Goal: Information Seeking & Learning: Learn about a topic

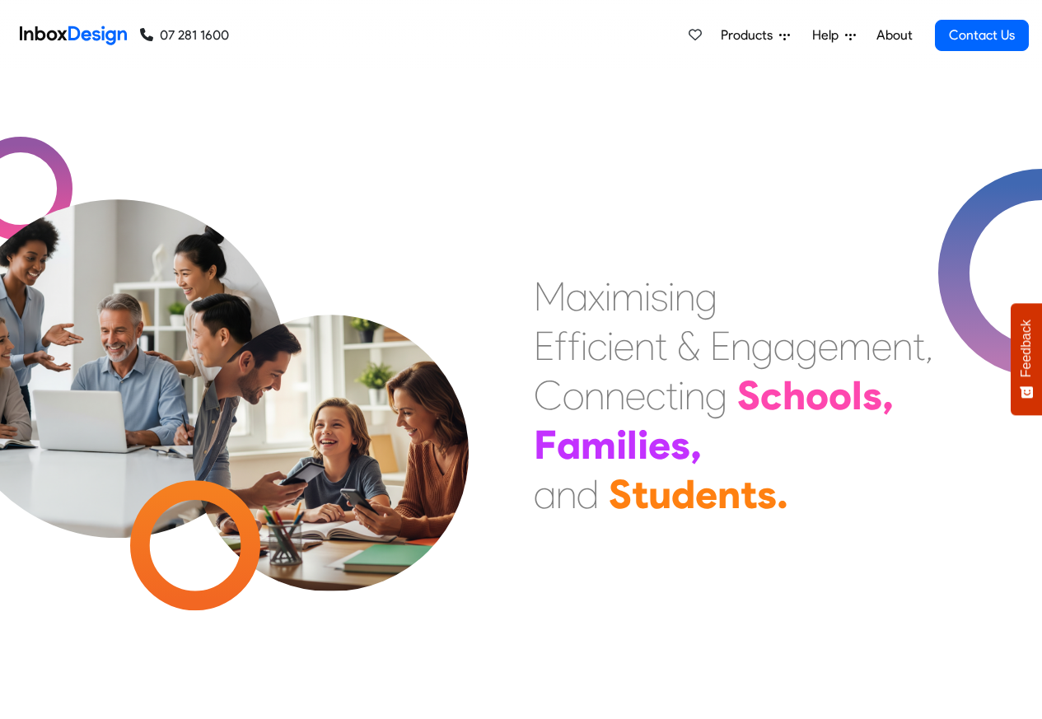
click at [895, 35] on link "About" at bounding box center [893, 35] width 45 height 33
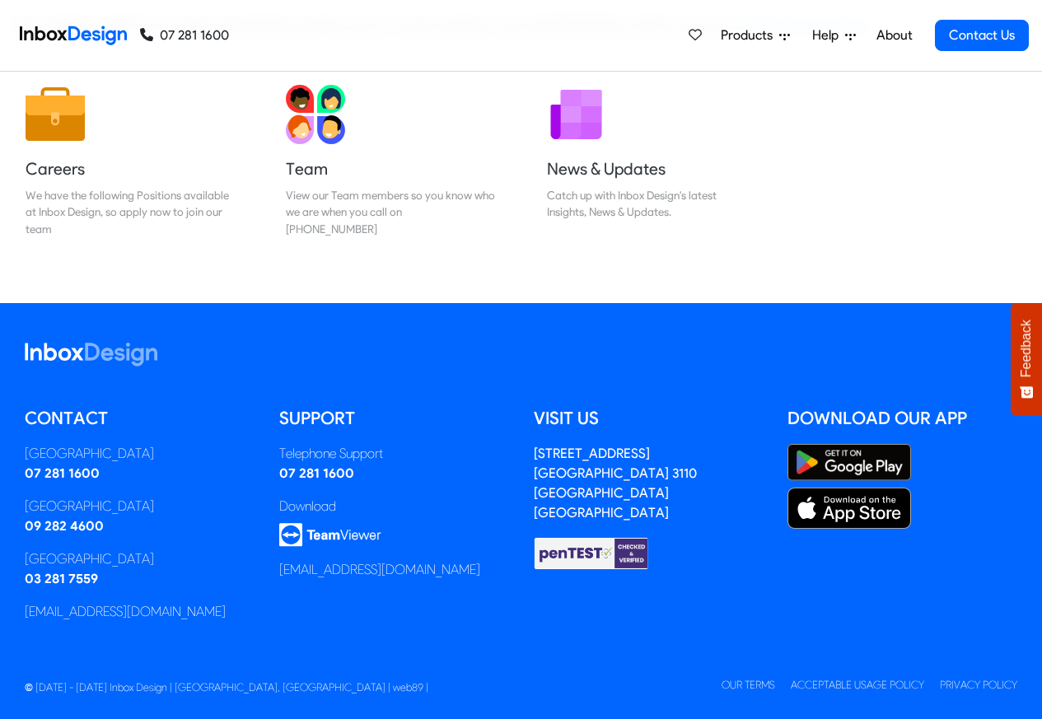
scroll to position [273, 0]
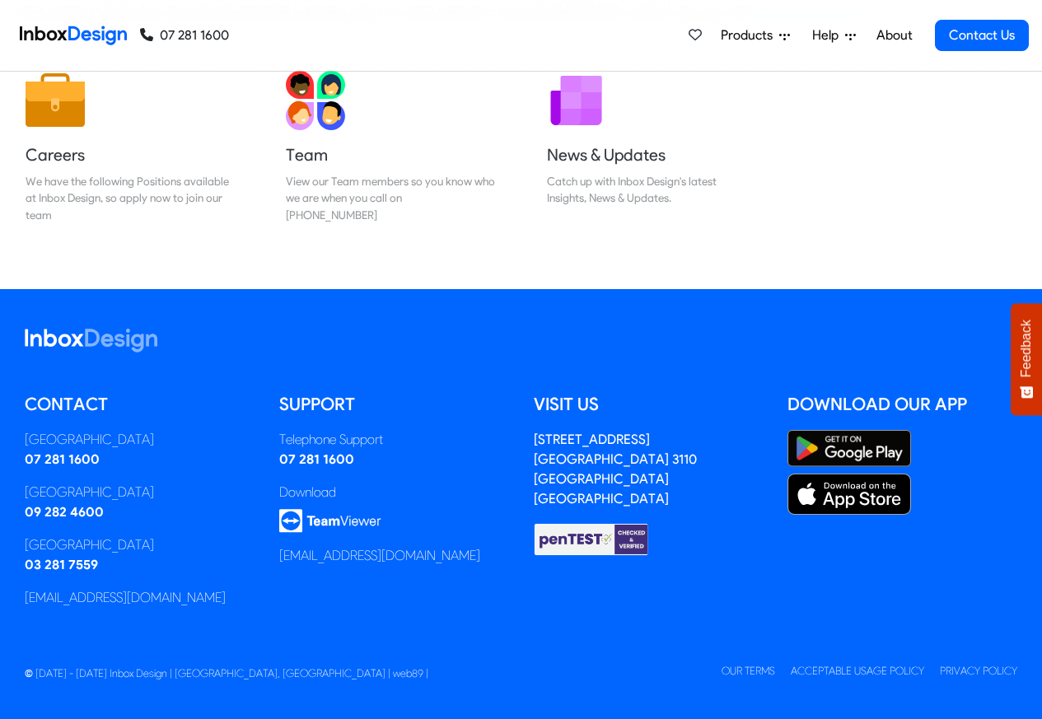
click at [726, 35] on span "Products" at bounding box center [750, 36] width 58 height 20
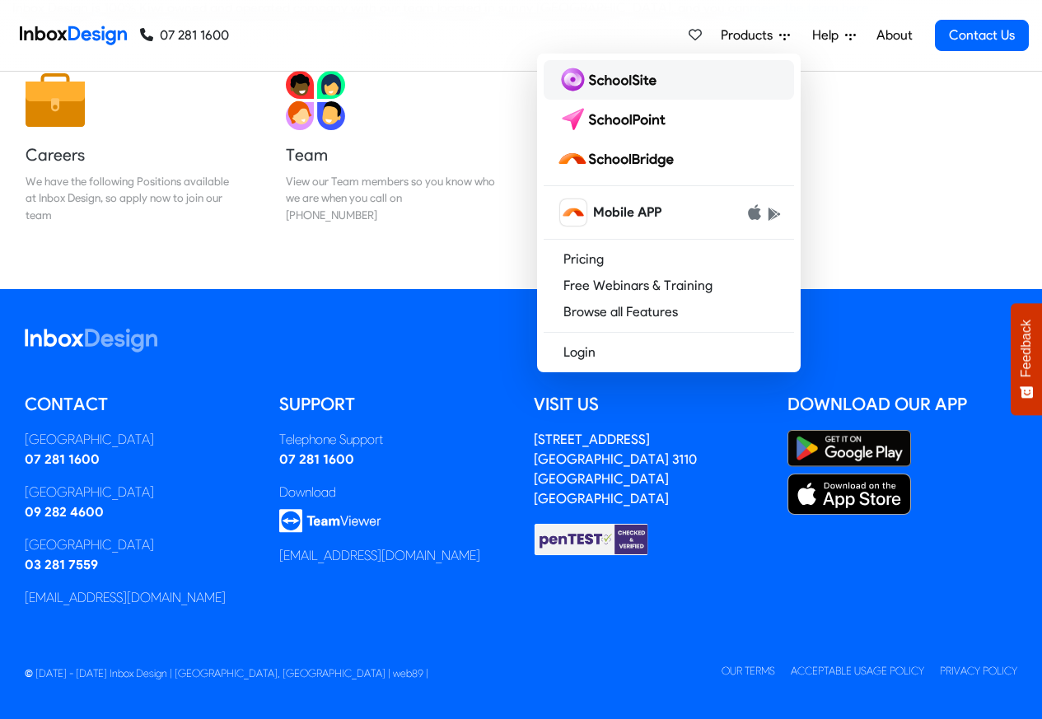
click at [607, 78] on img at bounding box center [610, 80] width 106 height 26
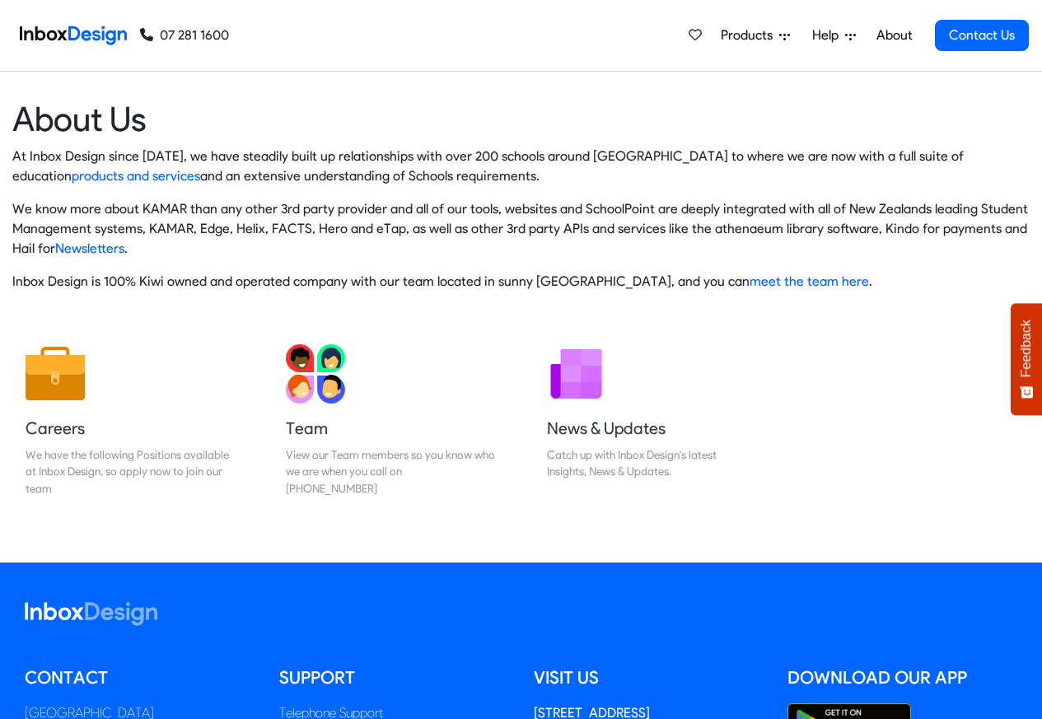
scroll to position [273, 0]
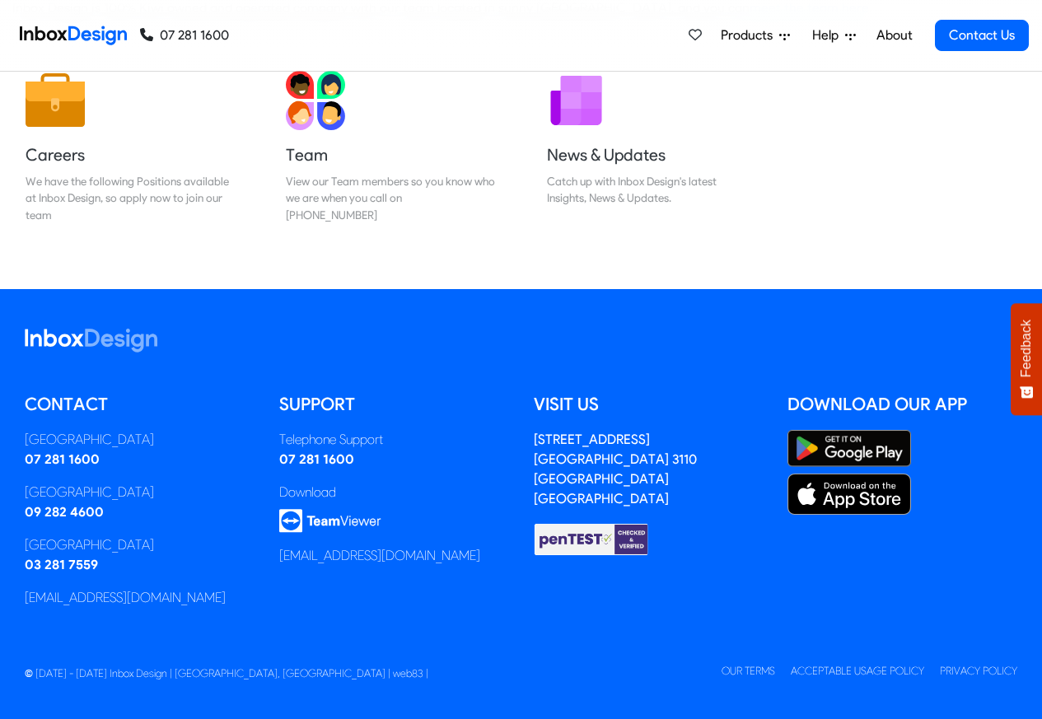
click at [737, 35] on span "Products" at bounding box center [750, 36] width 58 height 20
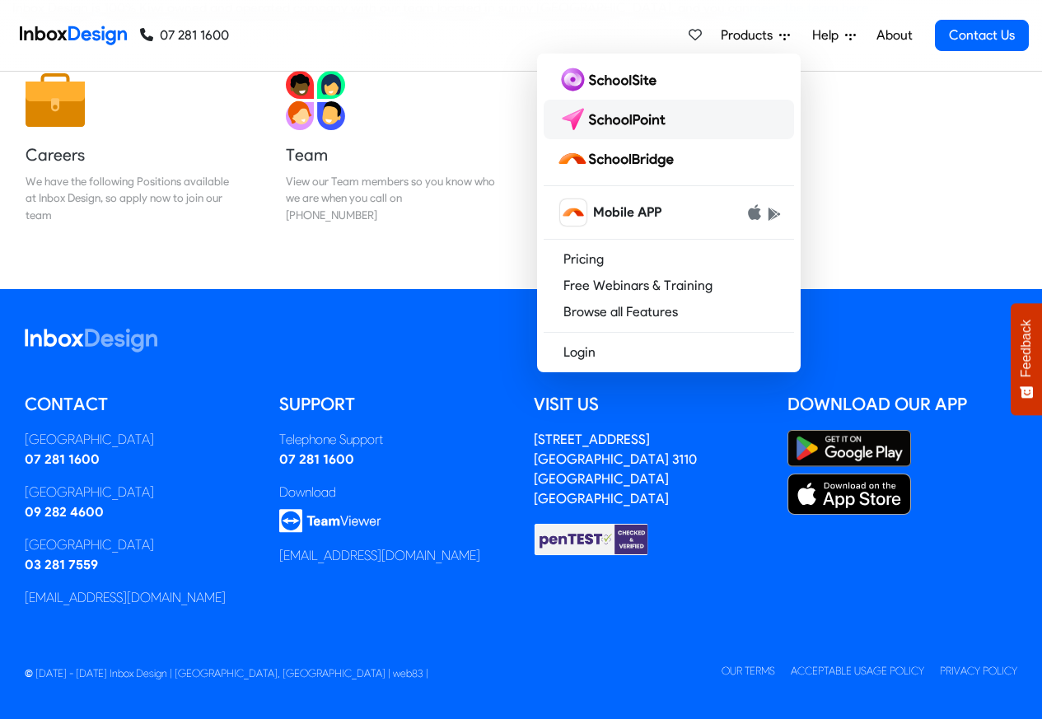
click at [603, 110] on img at bounding box center [615, 119] width 116 height 26
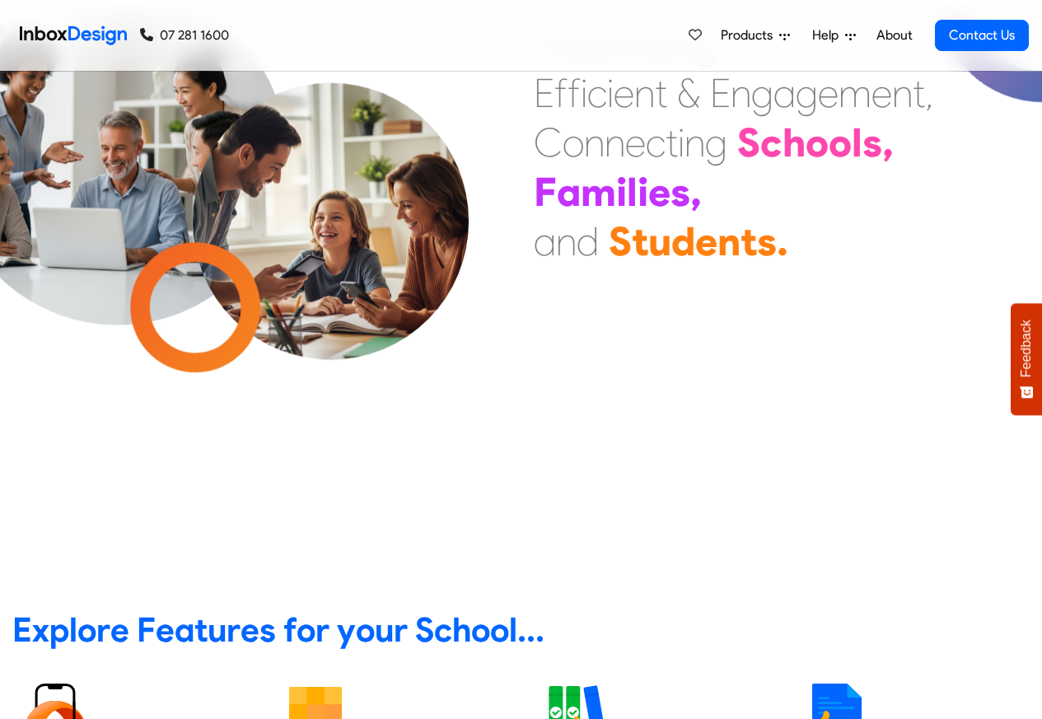
scroll to position [593, 0]
